Goal: Task Accomplishment & Management: Manage account settings

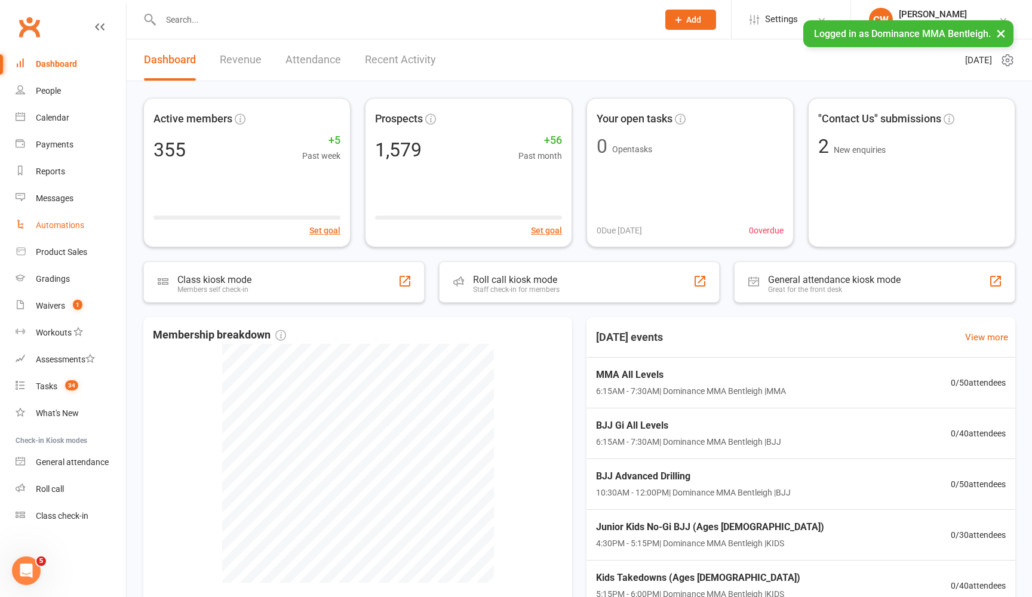
click at [63, 230] on link "Automations" at bounding box center [71, 225] width 110 height 27
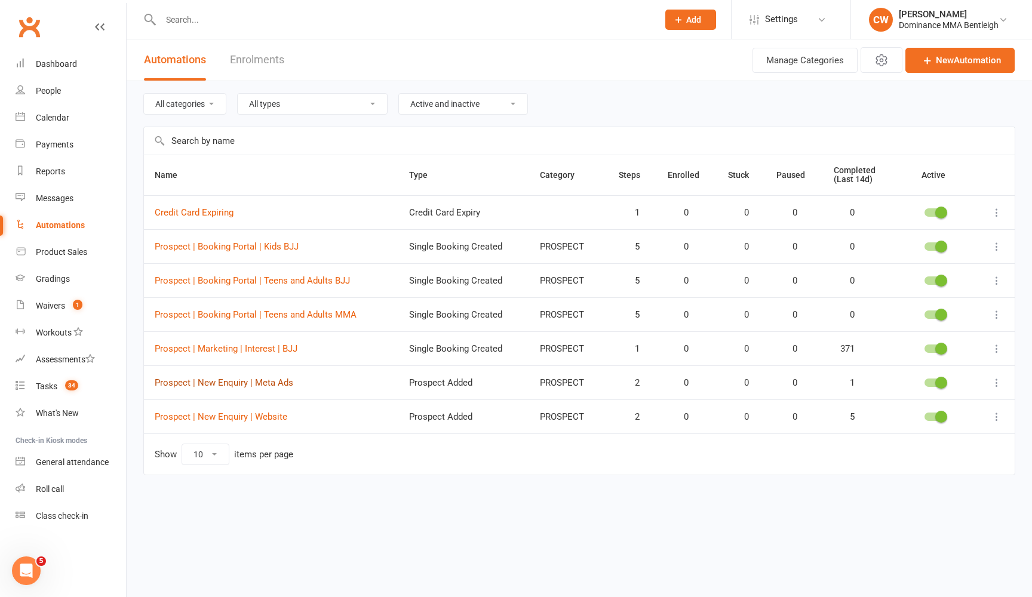
click at [271, 382] on link "Prospect | New Enquiry | Meta Ads" at bounding box center [224, 382] width 139 height 11
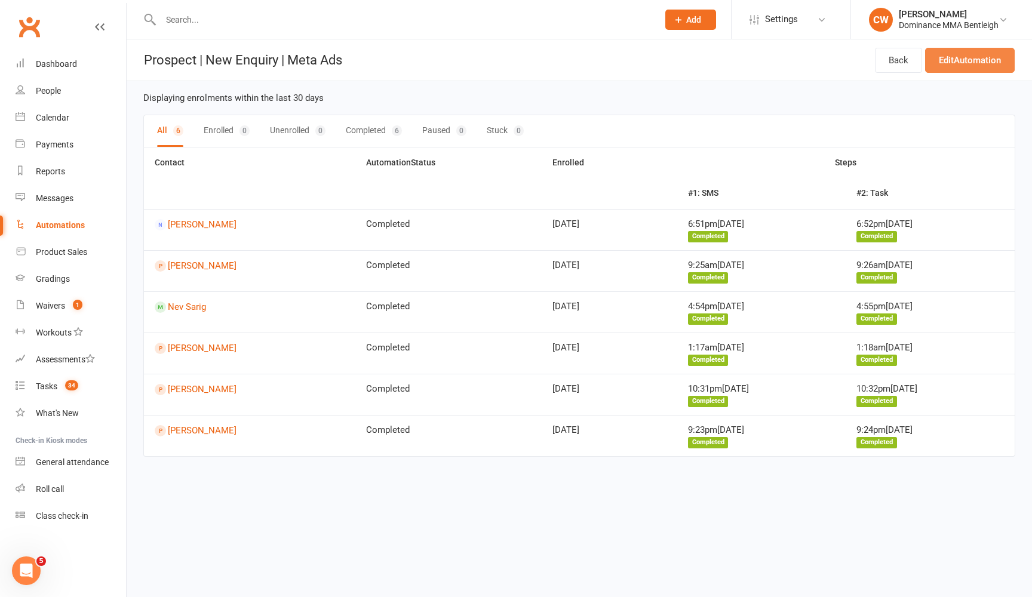
click at [981, 52] on link "Edit Automation" at bounding box center [970, 60] width 90 height 25
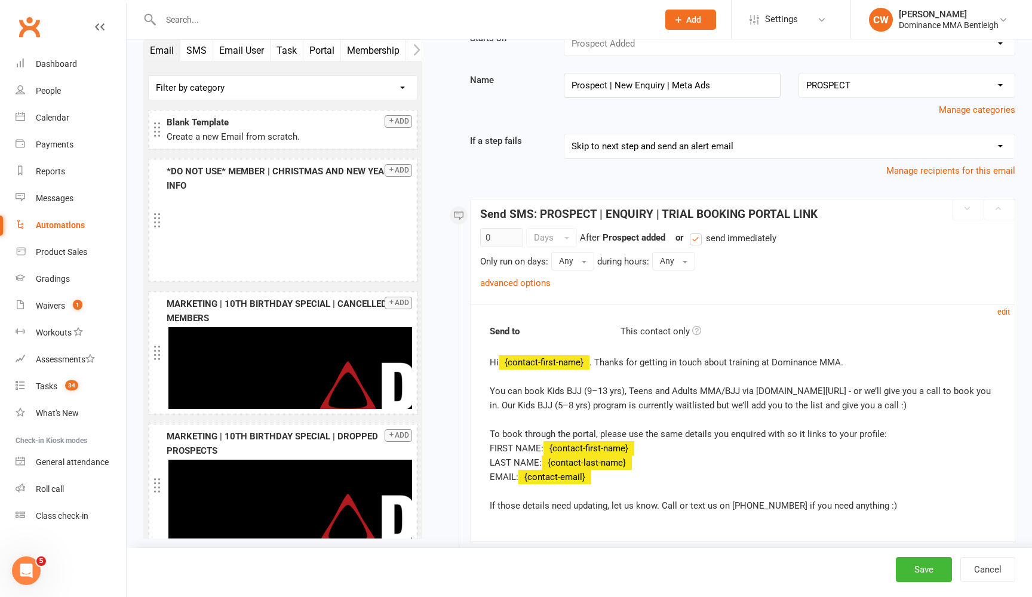
scroll to position [72, 0]
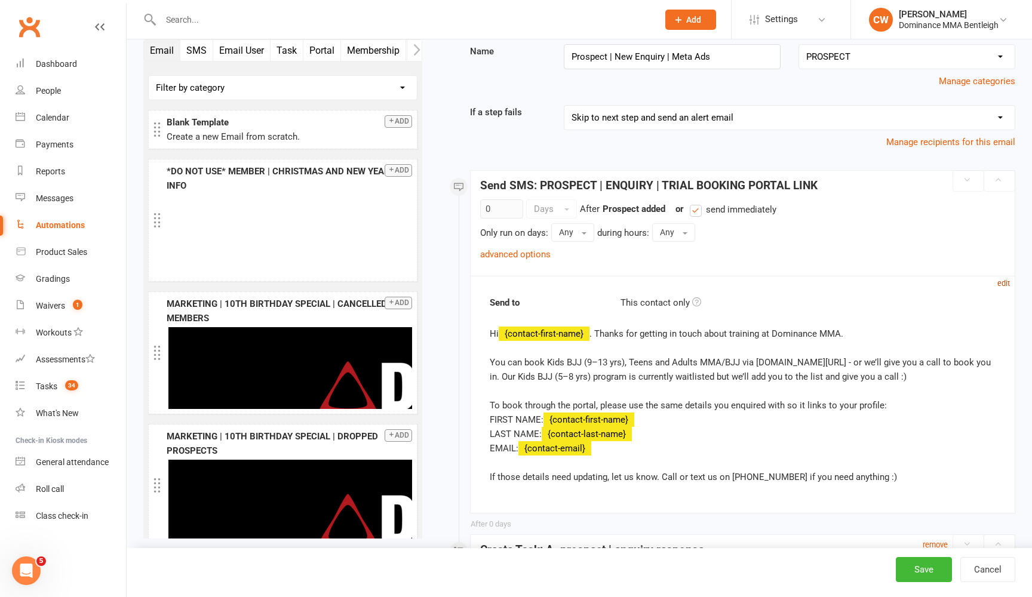
click at [1002, 281] on small "edit" at bounding box center [1003, 283] width 13 height 9
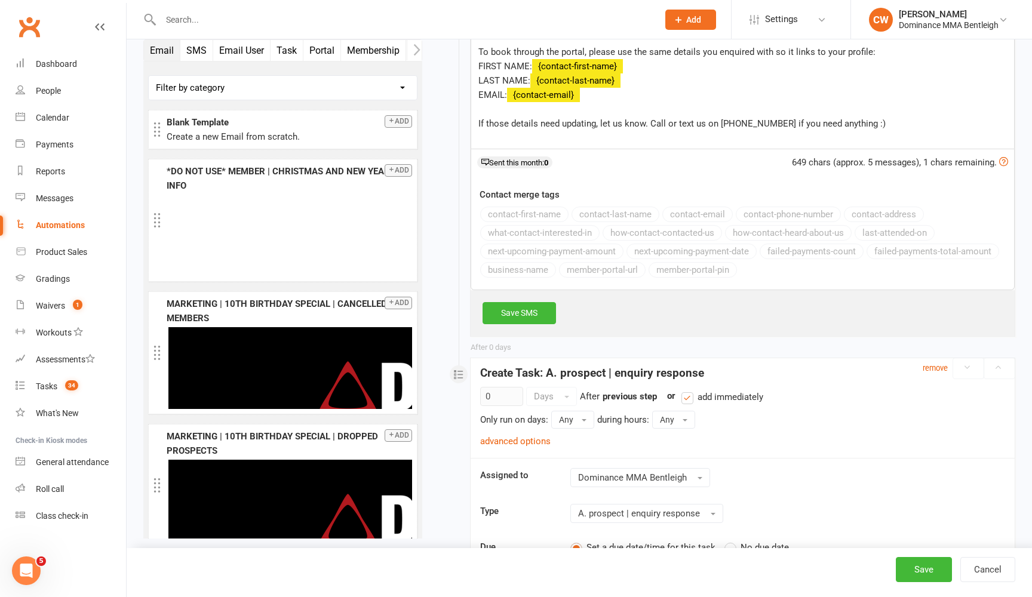
scroll to position [740, 0]
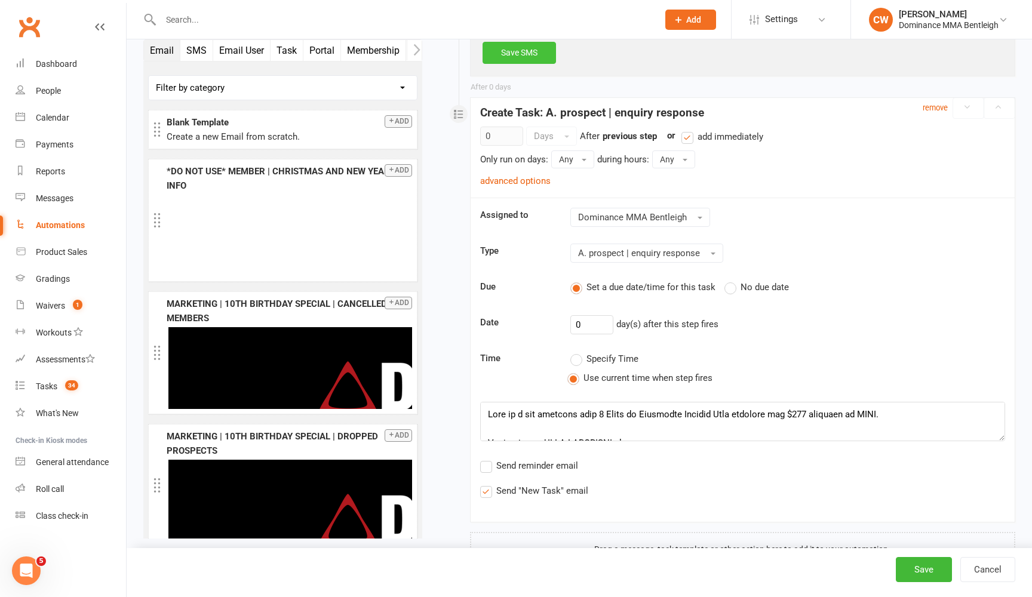
click at [538, 52] on link "Save SMS" at bounding box center [519, 52] width 73 height 21
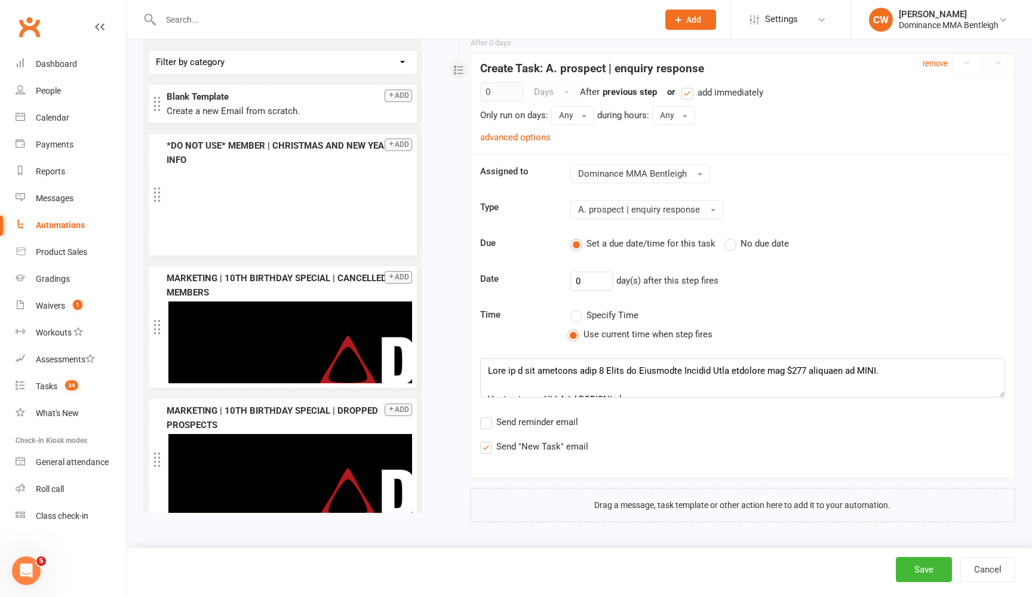
click at [989, 398] on textarea at bounding box center [742, 377] width 525 height 39
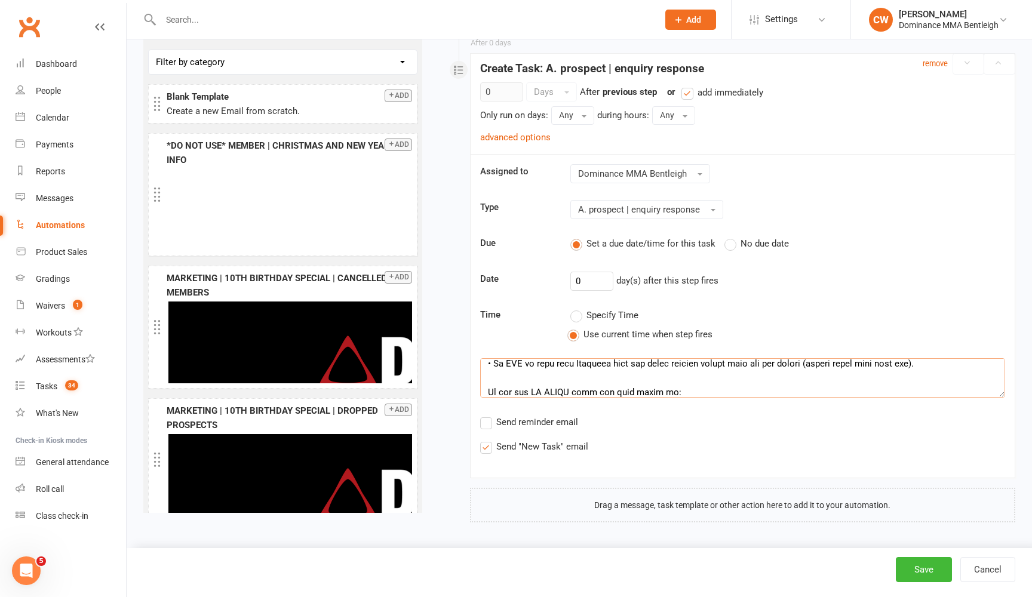
click at [800, 398] on textarea at bounding box center [742, 377] width 525 height 39
drag, startPoint x: 532, startPoint y: 421, endPoint x: 782, endPoint y: 405, distance: 250.7
click at [782, 398] on textarea at bounding box center [742, 377] width 525 height 39
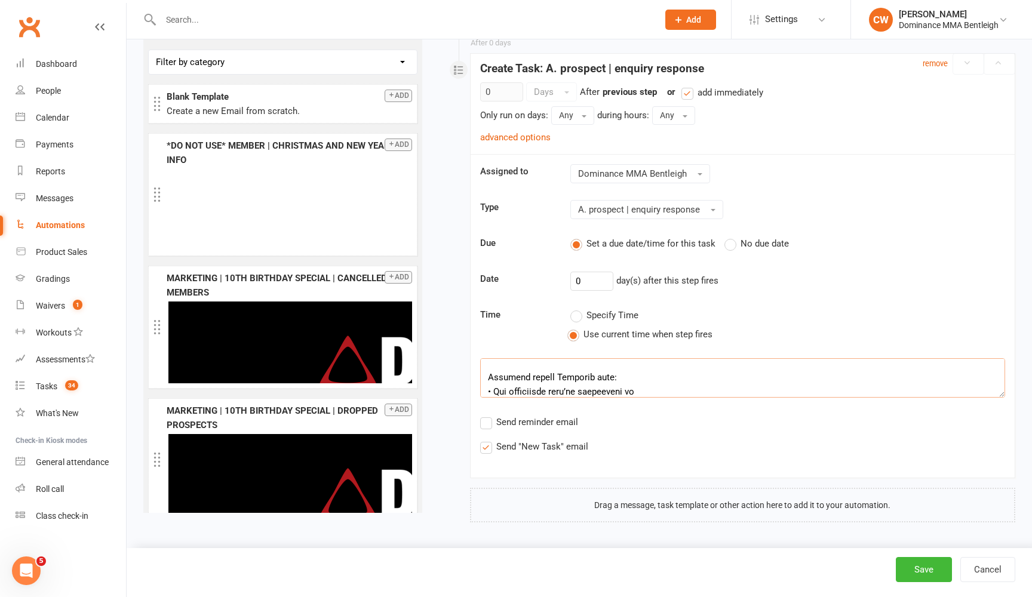
scroll to position [716, 0]
type textarea "Lore ip d sit ametcons adip 1 Elits do Eiusmodte Incidid Utla etdolore mag $995…"
click at [926, 565] on button "Save" at bounding box center [924, 569] width 56 height 25
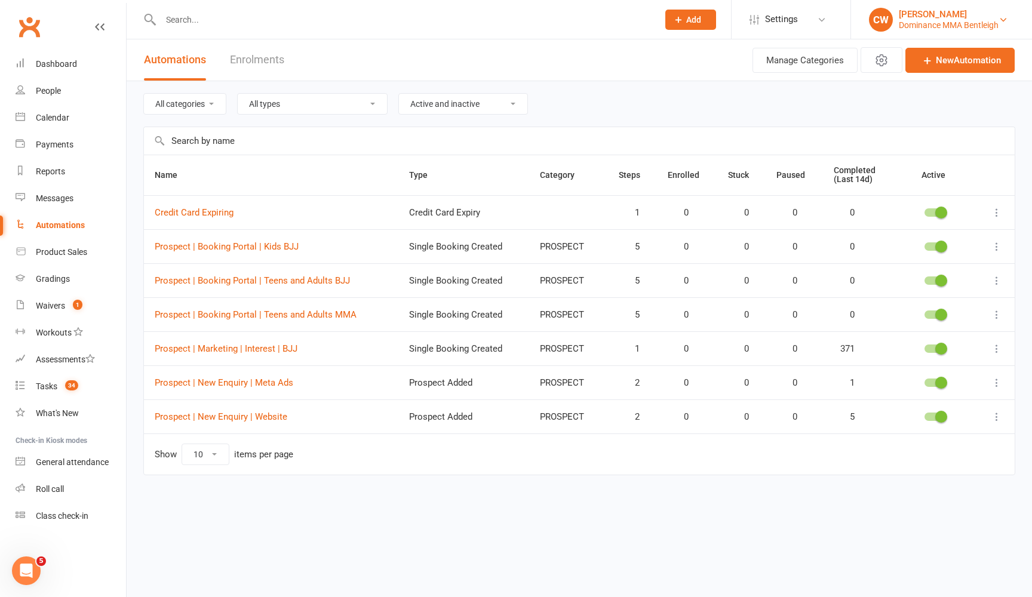
click at [950, 20] on div "Dominance MMA Bentleigh" at bounding box center [949, 25] width 100 height 11
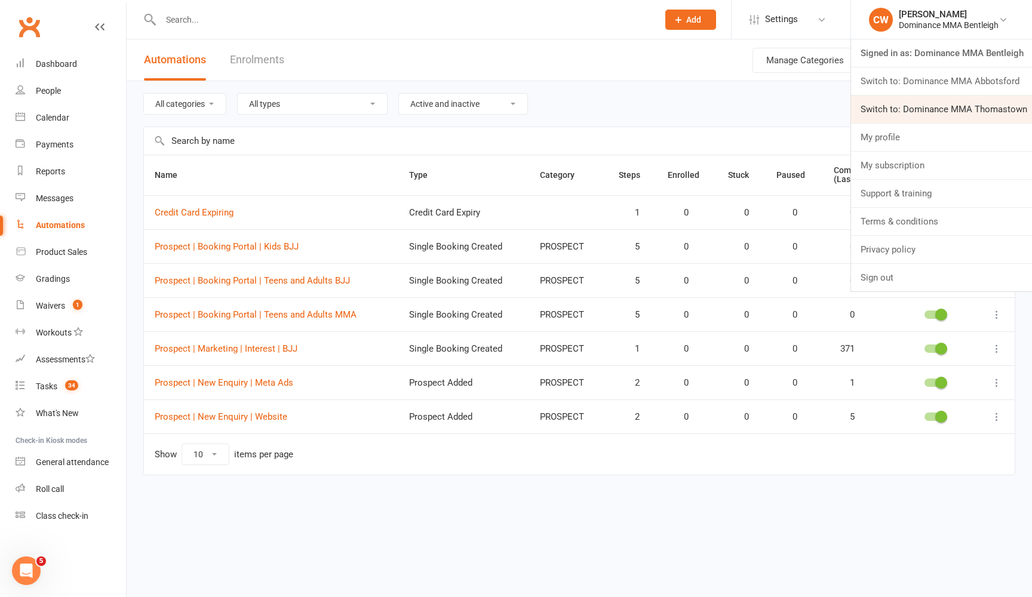
click at [972, 114] on link "Switch to: Dominance MMA Thomastown" at bounding box center [941, 109] width 181 height 27
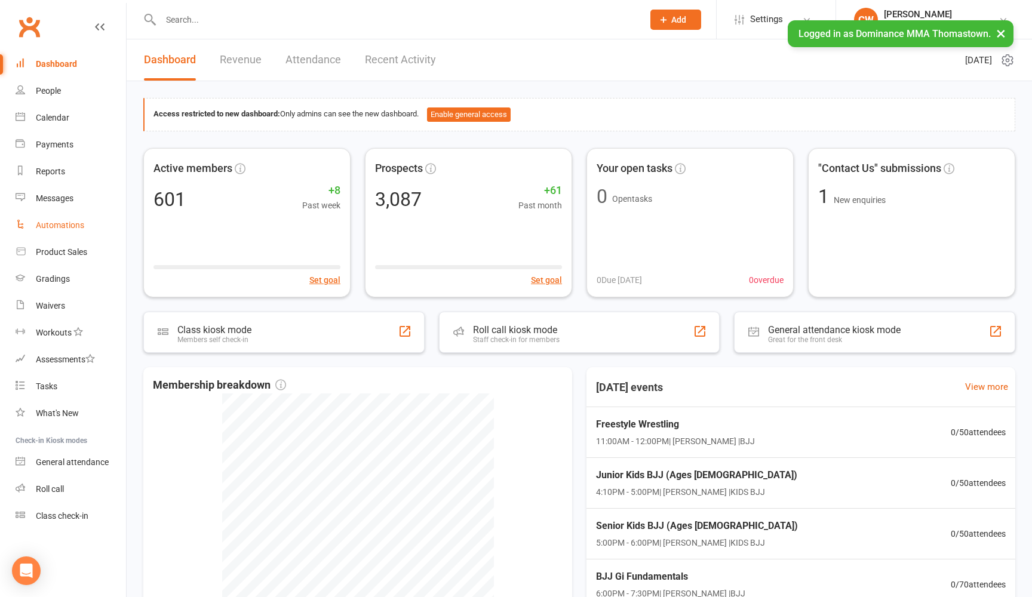
click at [80, 226] on div "Automations" at bounding box center [60, 225] width 48 height 10
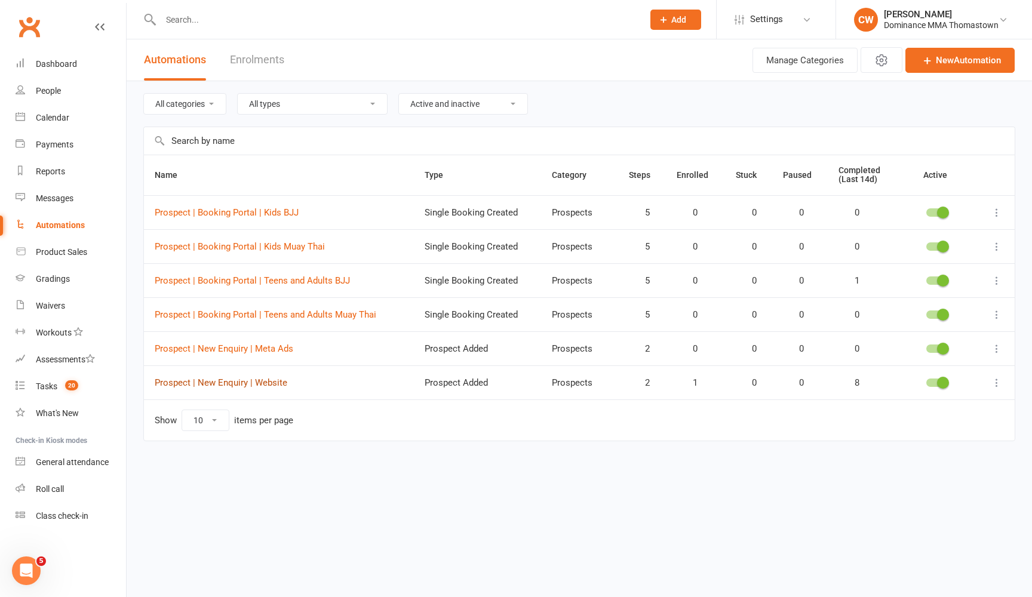
click at [265, 380] on link "Prospect | New Enquiry | Website" at bounding box center [221, 382] width 133 height 11
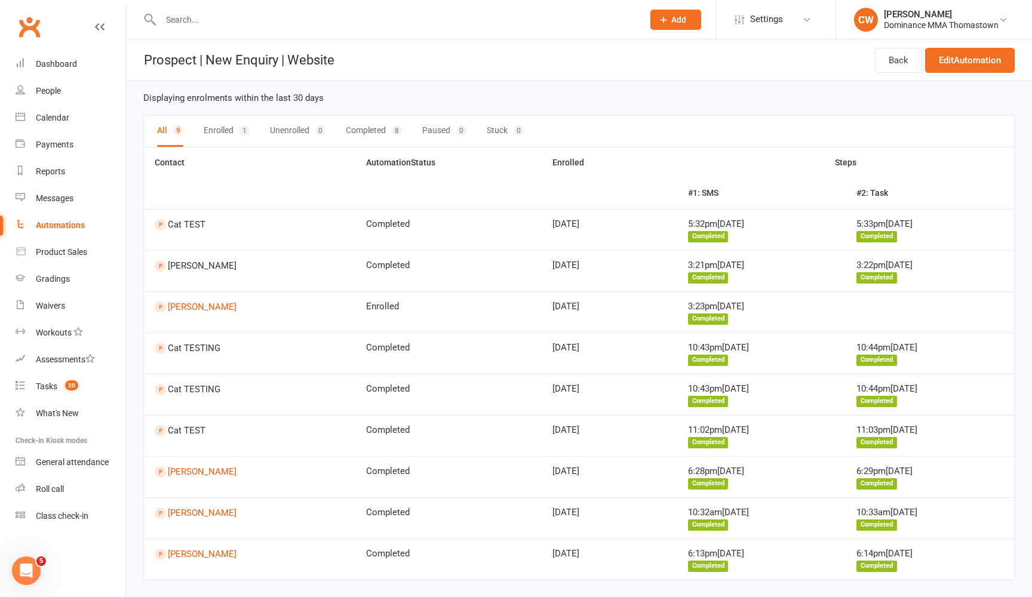
click at [80, 224] on div "Automations" at bounding box center [60, 225] width 49 height 10
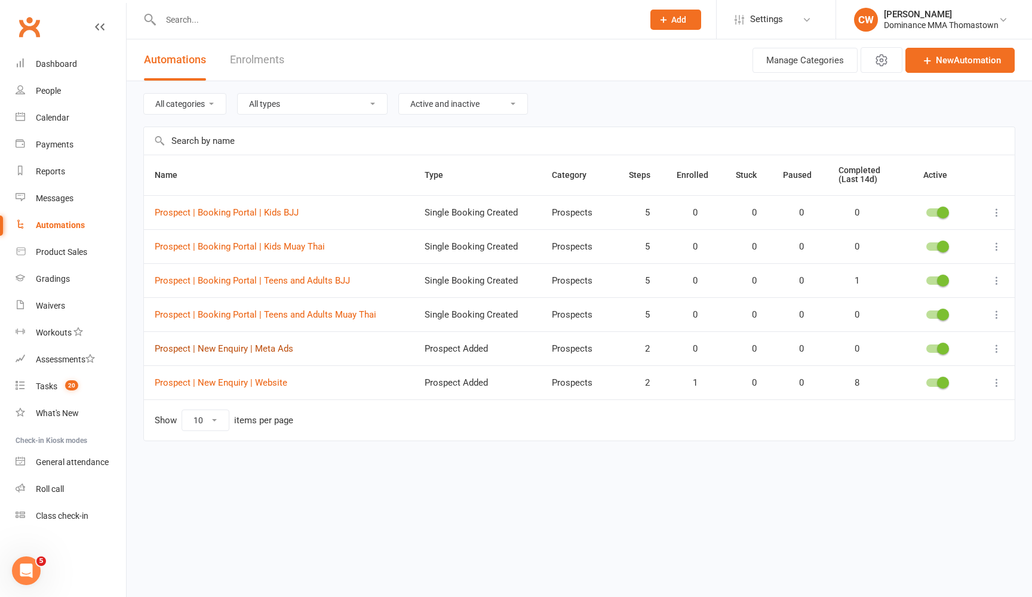
click at [250, 346] on link "Prospect | New Enquiry | Meta Ads" at bounding box center [224, 348] width 139 height 11
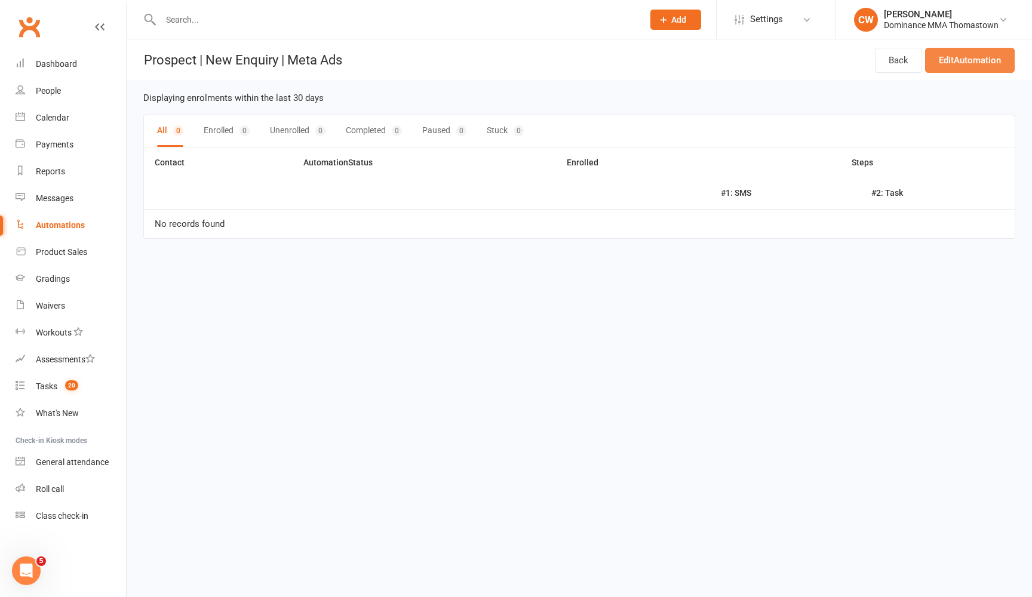
click at [961, 53] on link "Edit Automation" at bounding box center [970, 60] width 90 height 25
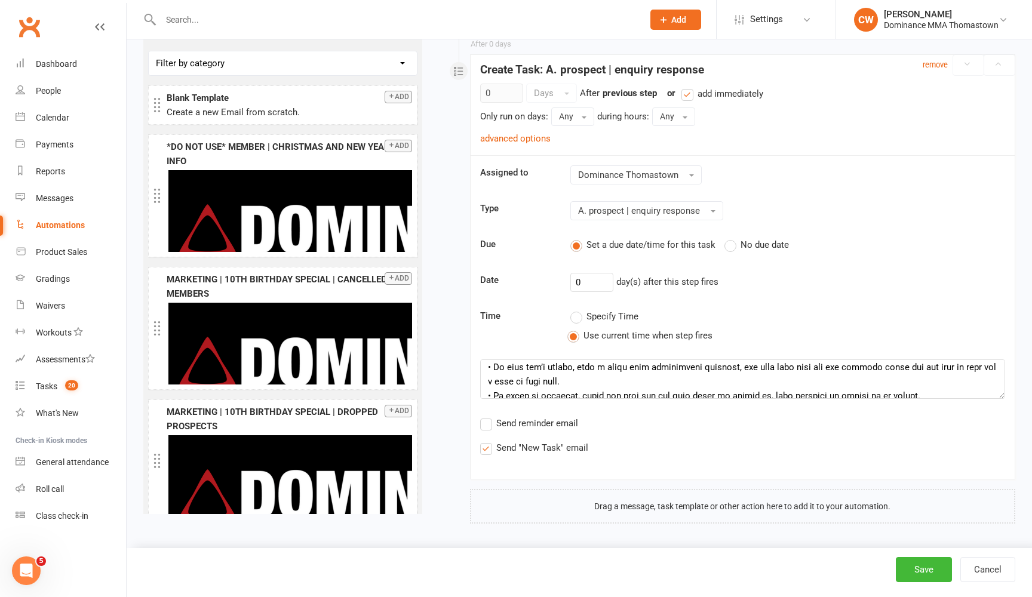
scroll to position [263, 0]
click at [1005, 399] on textarea at bounding box center [742, 378] width 525 height 39
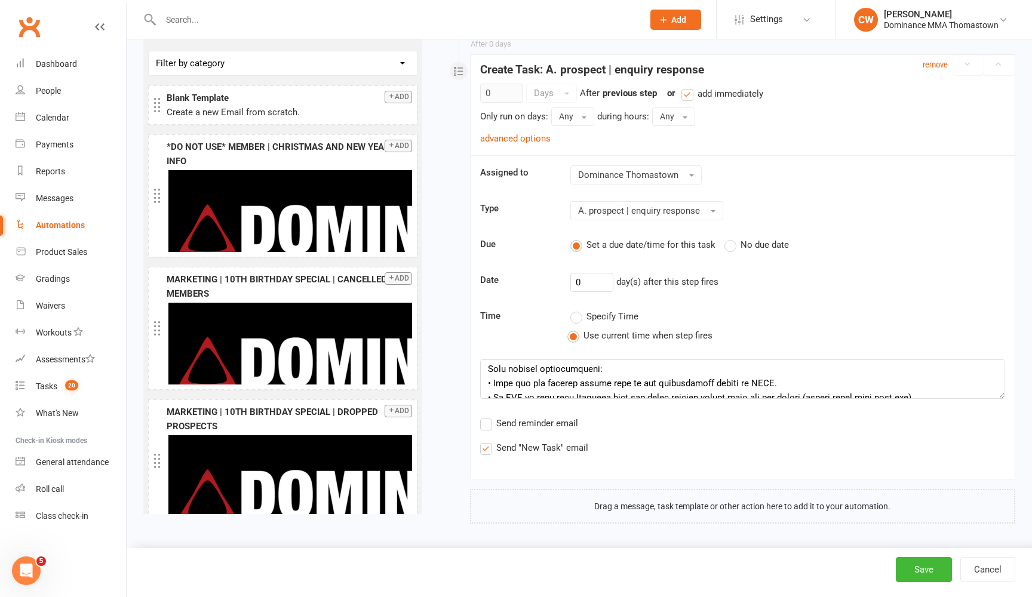
scroll to position [158, 0]
click at [804, 399] on textarea at bounding box center [742, 378] width 525 height 39
paste textarea "(unless it's a waitlisted class then call them straight away)."
click at [783, 399] on textarea at bounding box center [742, 378] width 525 height 39
type textarea "Lore ip d sit ametcons adip 1 Elits do Eiusmodte Incidid Utla etdolore mag $995…"
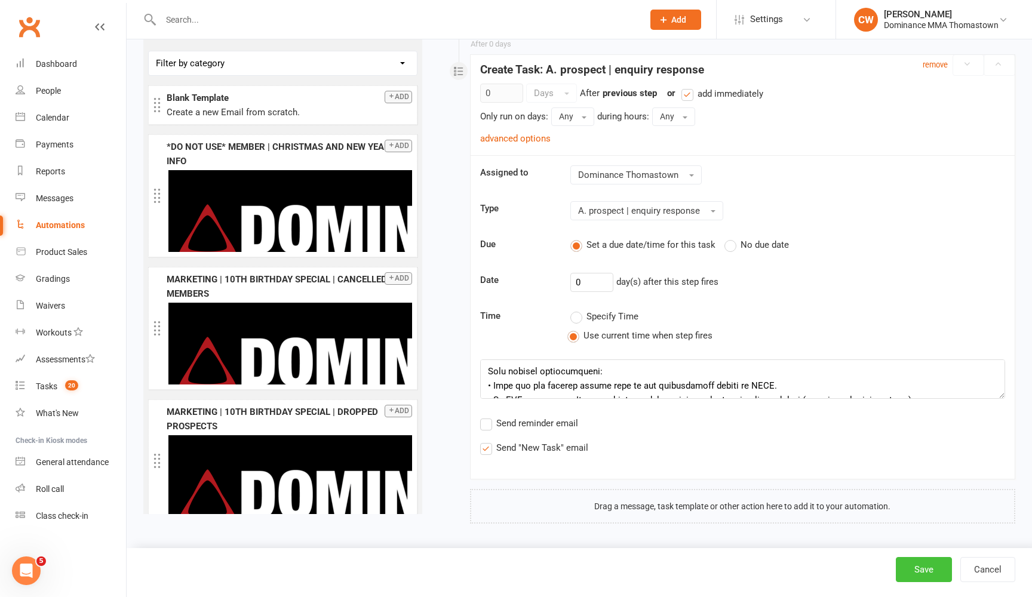
click at [930, 569] on button "Save" at bounding box center [924, 569] width 56 height 25
